Goal: Task Accomplishment & Management: Manage account settings

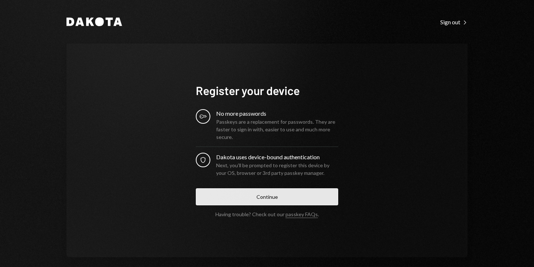
click at [286, 198] on button "Continue" at bounding box center [267, 197] width 142 height 17
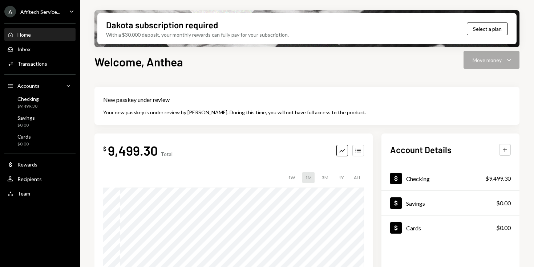
click at [36, 12] on div "Afritech Service..." at bounding box center [40, 12] width 40 height 6
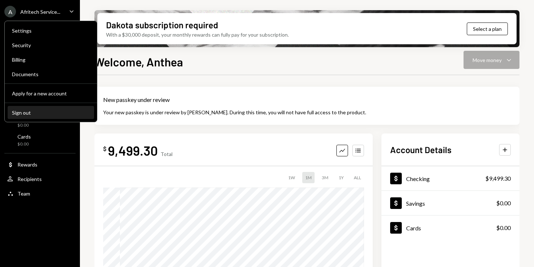
click at [38, 111] on div "Sign out" at bounding box center [51, 113] width 78 height 6
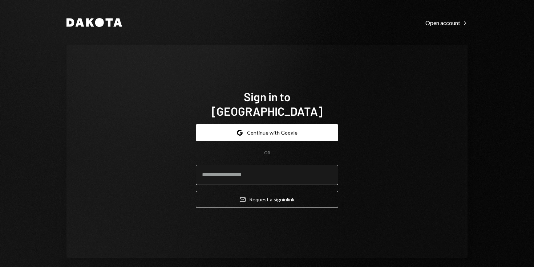
click at [264, 171] on input "email" at bounding box center [267, 175] width 142 height 20
click at [367, 175] on div "Sign in to [GEOGRAPHIC_DATA] Google Continue with Google OR Email Request a sig…" at bounding box center [266, 152] width 401 height 214
click at [206, 170] on input "email" at bounding box center [267, 175] width 142 height 20
type input "**********"
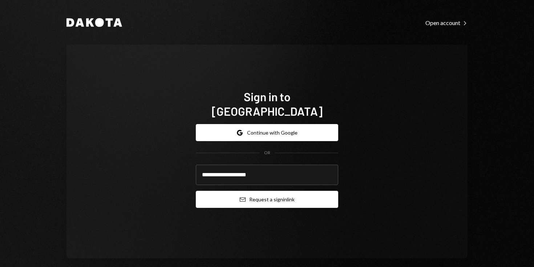
click at [281, 192] on button "Email Request a sign in link" at bounding box center [267, 199] width 142 height 17
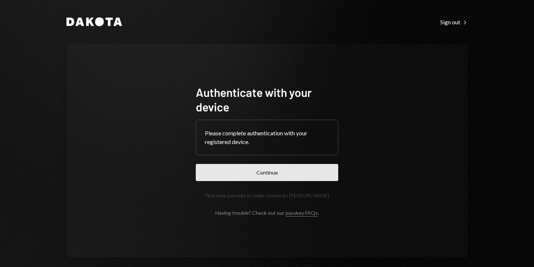
click at [280, 173] on button "Continue" at bounding box center [267, 172] width 142 height 17
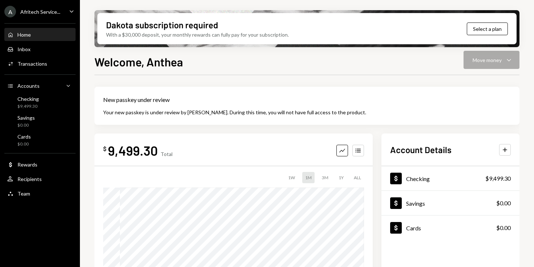
click at [40, 14] on div "Afritech Service..." at bounding box center [40, 12] width 40 height 6
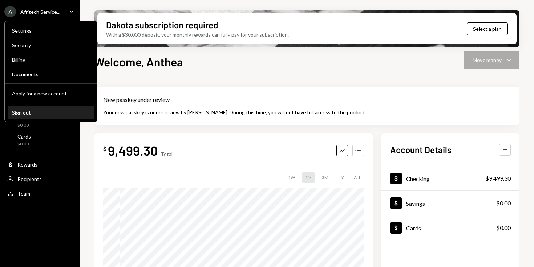
click at [35, 111] on div "Sign out" at bounding box center [51, 113] width 78 height 6
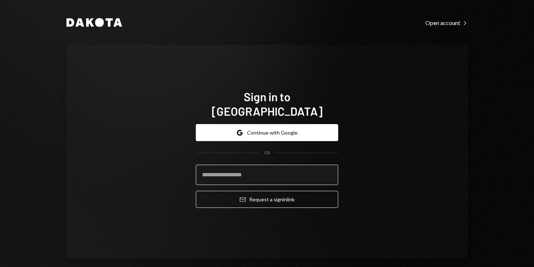
click at [256, 170] on input "email" at bounding box center [267, 175] width 142 height 20
type input "**********"
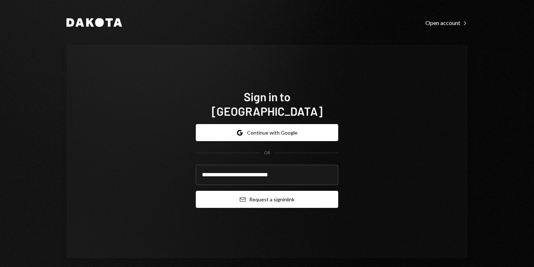
click at [299, 193] on button "Email Request a sign in link" at bounding box center [267, 199] width 142 height 17
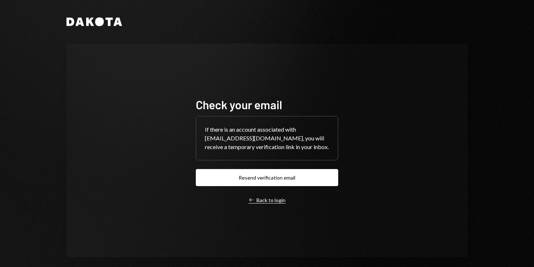
click at [273, 204] on div "Left Arrow Back to login" at bounding box center [266, 200] width 37 height 7
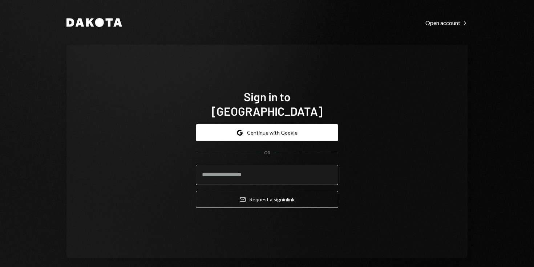
click at [262, 165] on input "email" at bounding box center [267, 175] width 142 height 20
type input "**********"
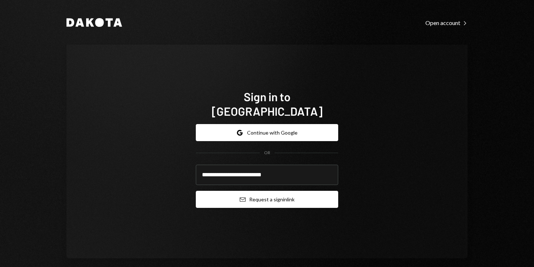
click at [294, 193] on button "Email Request a sign in link" at bounding box center [267, 199] width 142 height 17
